Goal: Information Seeking & Learning: Learn about a topic

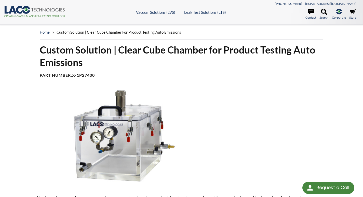
click at [150, 142] on img at bounding box center [122, 137] width 170 height 95
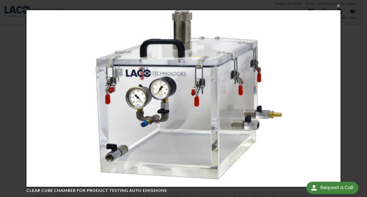
click at [150, 142] on img at bounding box center [184, 98] width 314 height 197
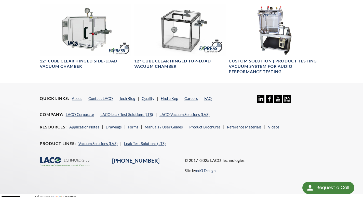
scroll to position [190, 0]
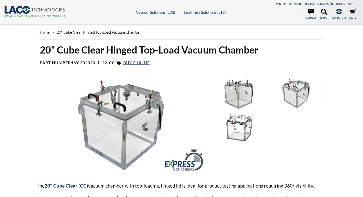
select select "Language Translate Widget"
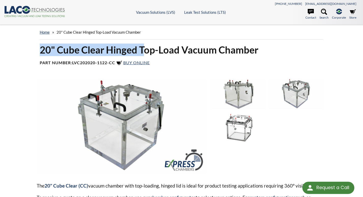
drag, startPoint x: 40, startPoint y: 50, endPoint x: 145, endPoint y: 53, distance: 104.8
click at [145, 53] on h1 "20" Cube Clear Hinged Top-Load Vacuum Chamber" at bounding box center [182, 50] width 284 height 12
click at [87, 46] on h1 "20" Cube Clear Hinged Top-Load Vacuum Chamber" at bounding box center [182, 50] width 284 height 12
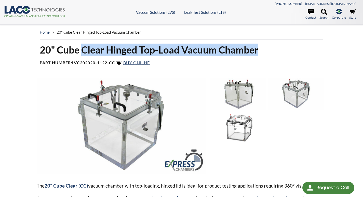
drag, startPoint x: 83, startPoint y: 47, endPoint x: 275, endPoint y: 49, distance: 192.2
click at [275, 49] on h1 "20" Cube Clear Hinged Top-Load Vacuum Chamber" at bounding box center [182, 50] width 284 height 12
copy h1 "Clear Hinged Top-Load Vacuum Chamber"
